Goal: Navigation & Orientation: Go to known website

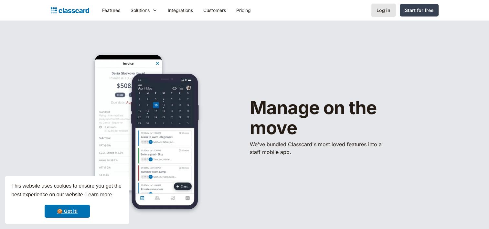
click at [378, 9] on div "Log in" at bounding box center [383, 10] width 14 height 7
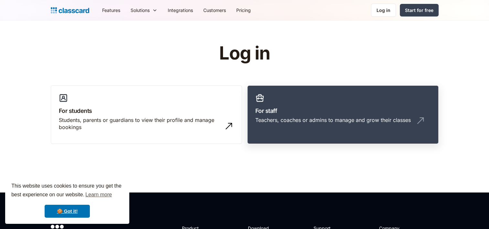
click at [288, 127] on div "Teachers, coaches or admins to manage and grow their classes" at bounding box center [342, 122] width 175 height 12
